Goal: Task Accomplishment & Management: Complete application form

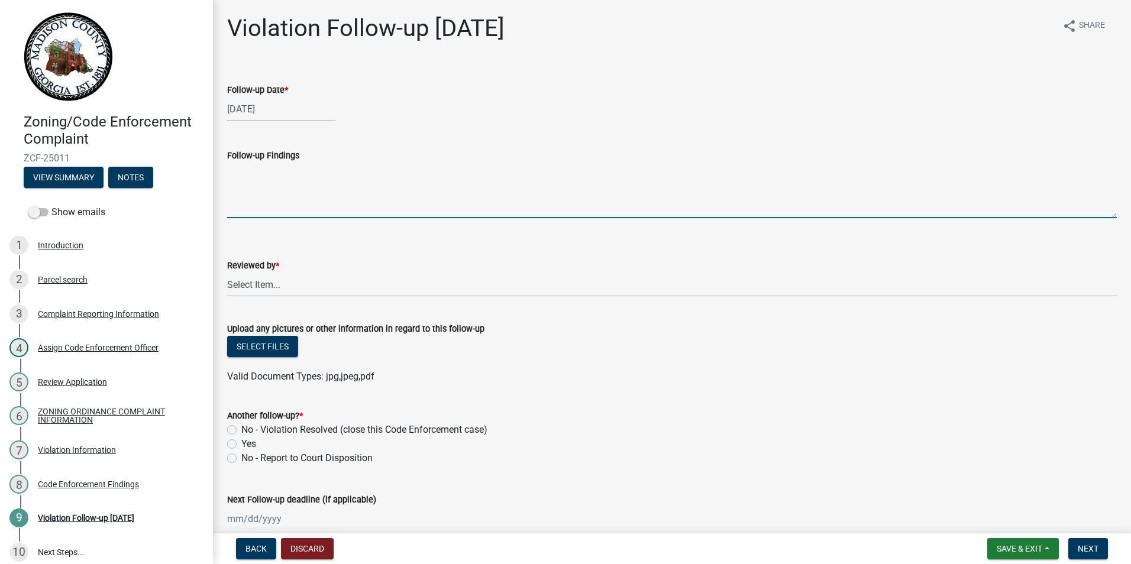
click at [286, 197] on textarea "Follow-up Findings" at bounding box center [671, 191] width 889 height 56
click at [287, 203] on textarea "Follow-up Findings" at bounding box center [671, 191] width 889 height 56
type textarea "property all clear nice and clean."
click at [276, 287] on select "Select Item... [EMAIL_ADDRESS][DOMAIN_NAME] [EMAIL_ADDRESS][DOMAIN_NAME] [EMAIL…" at bounding box center [671, 285] width 889 height 24
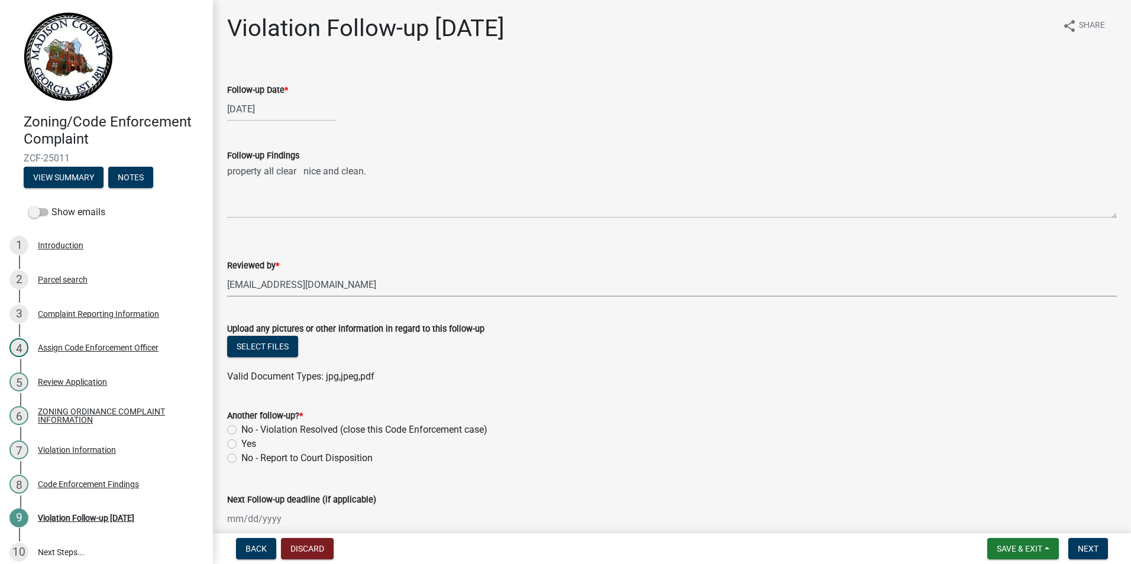
click at [227, 273] on select "Select Item... [EMAIL_ADDRESS][DOMAIN_NAME] [EMAIL_ADDRESS][DOMAIN_NAME] [EMAIL…" at bounding box center [671, 285] width 889 height 24
select select "15cef3d5-b24b-419c-9705-13d37cd592c2"
click at [281, 352] on button "Select files" at bounding box center [262, 346] width 71 height 21
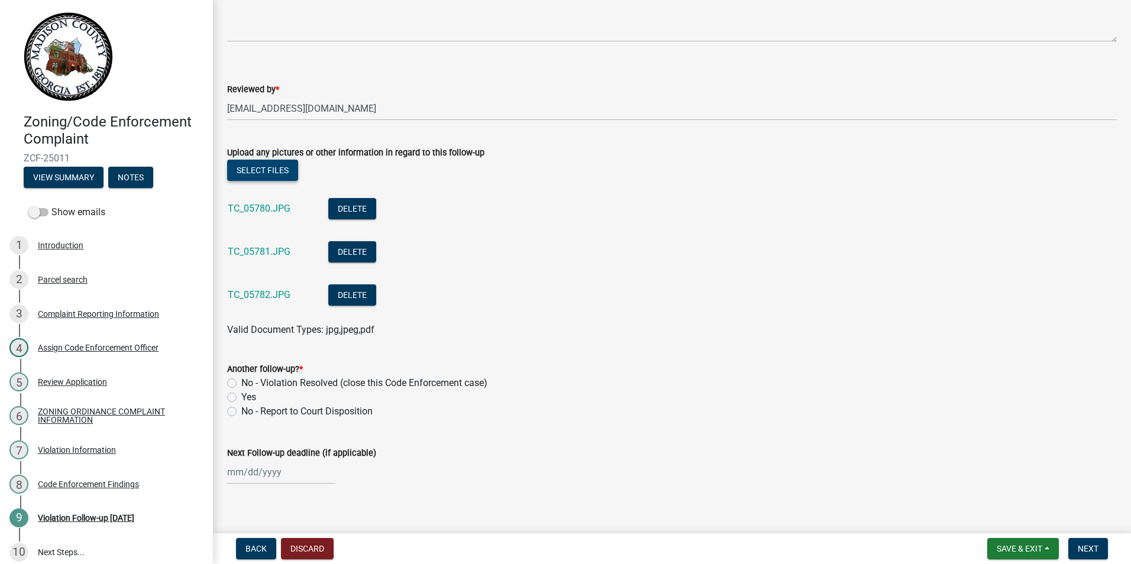
scroll to position [189, 0]
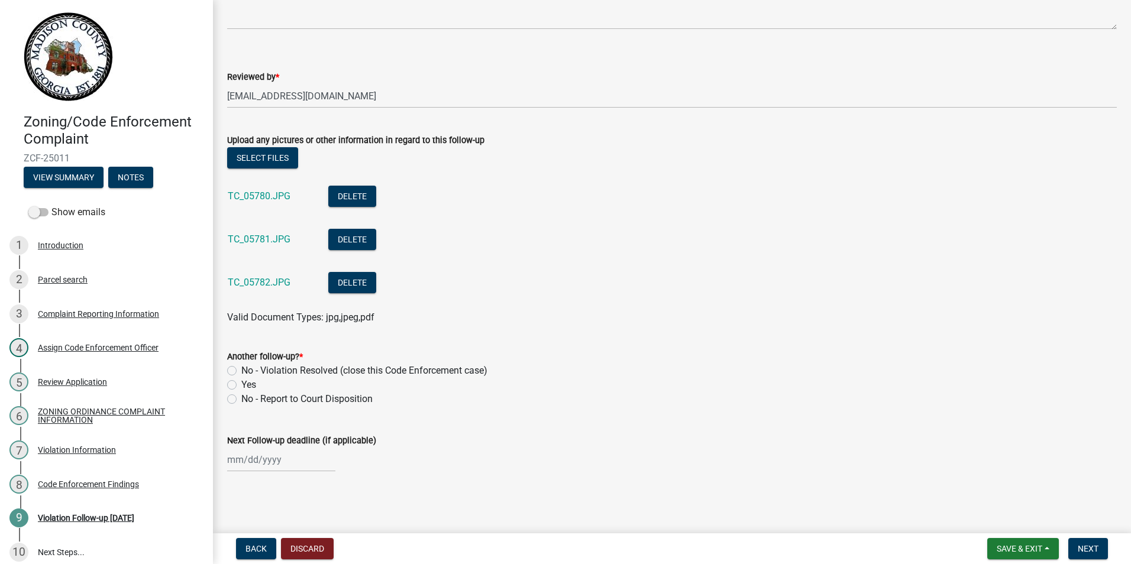
click at [241, 371] on label "No - Violation Resolved (close this Code Enforcement case)" at bounding box center [364, 371] width 246 height 14
click at [241, 371] on input "No - Violation Resolved (close this Code Enforcement case)" at bounding box center [245, 368] width 8 height 8
radio input "true"
click at [1083, 548] on span "Next" at bounding box center [1087, 548] width 21 height 9
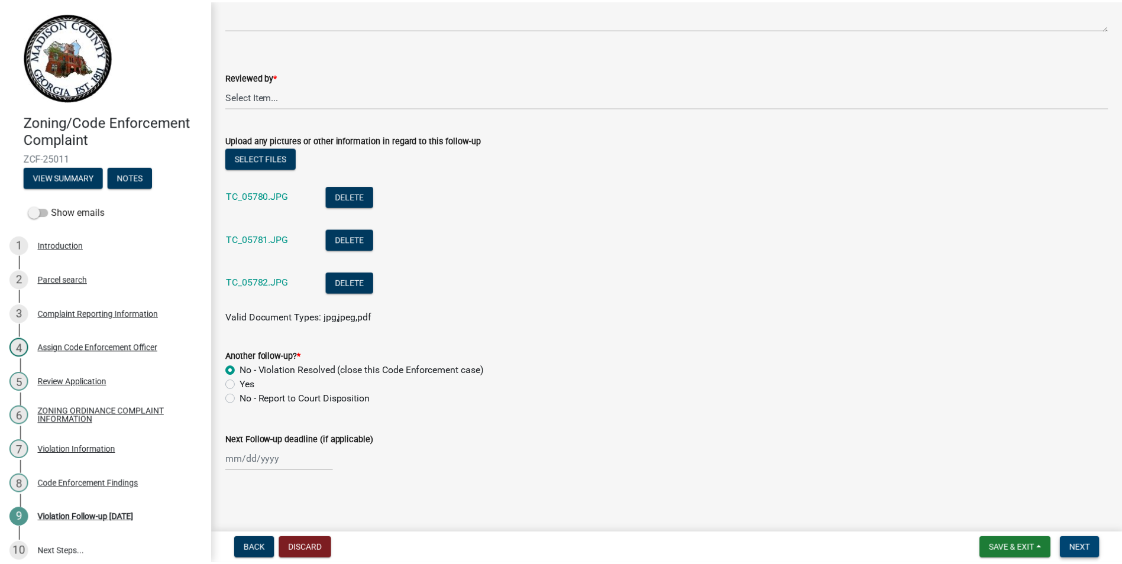
scroll to position [0, 0]
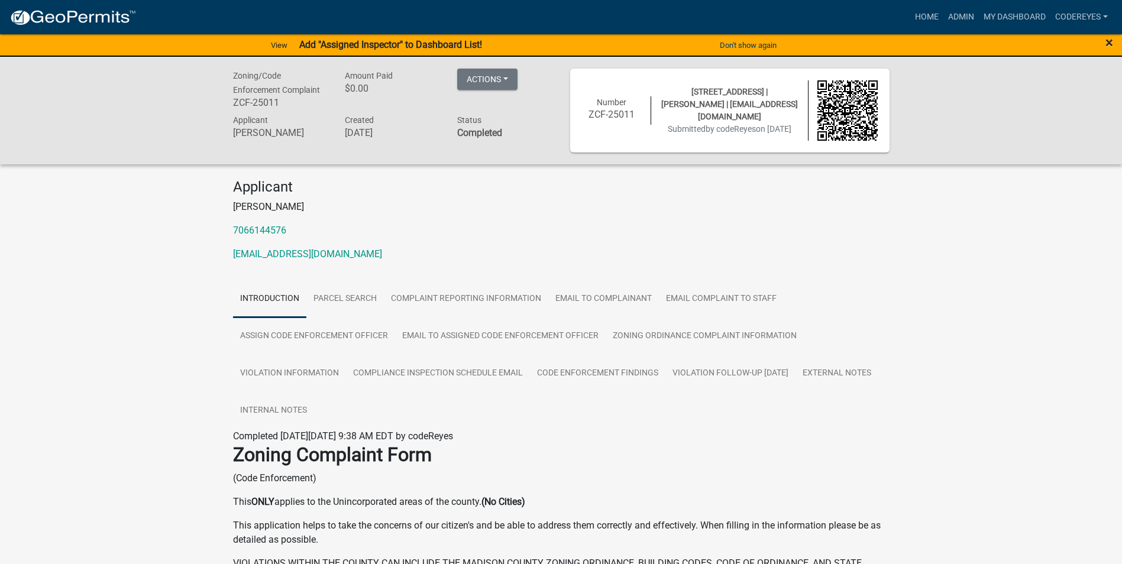
click at [1107, 43] on span "×" at bounding box center [1109, 42] width 8 height 17
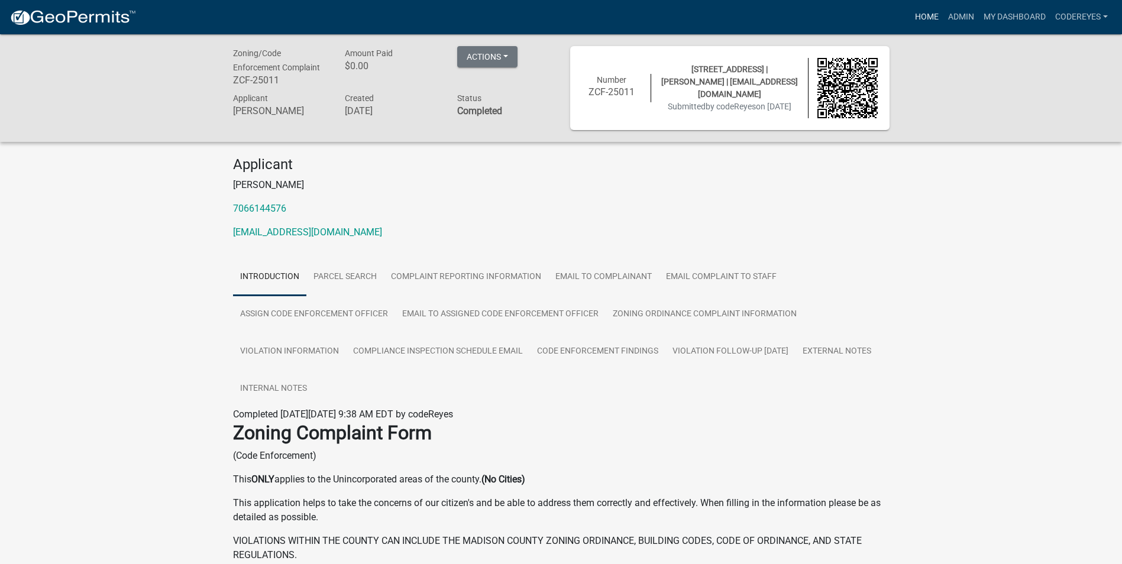
click at [921, 16] on link "Home" at bounding box center [926, 17] width 33 height 22
